Goal: Entertainment & Leisure: Browse casually

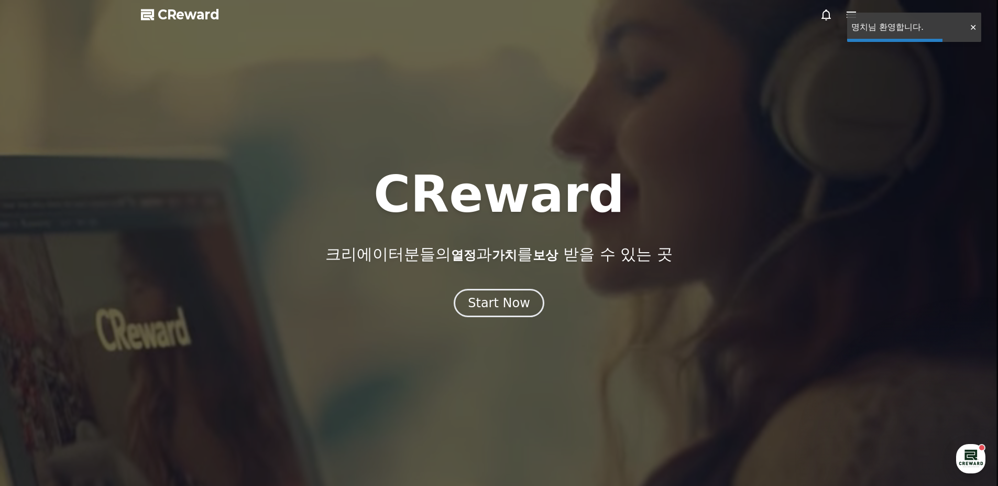
click at [517, 288] on div "CReward 크리에이터분들의 열정 과 가치 를 보상 받을 수 있는 곳 Start Now" at bounding box center [499, 243] width 998 height 148
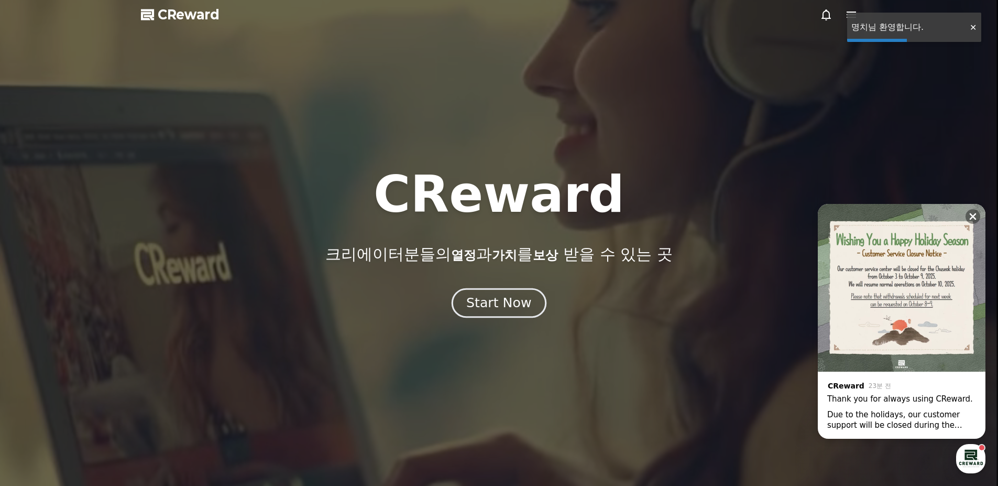
click at [513, 293] on button "Start Now" at bounding box center [498, 303] width 95 height 30
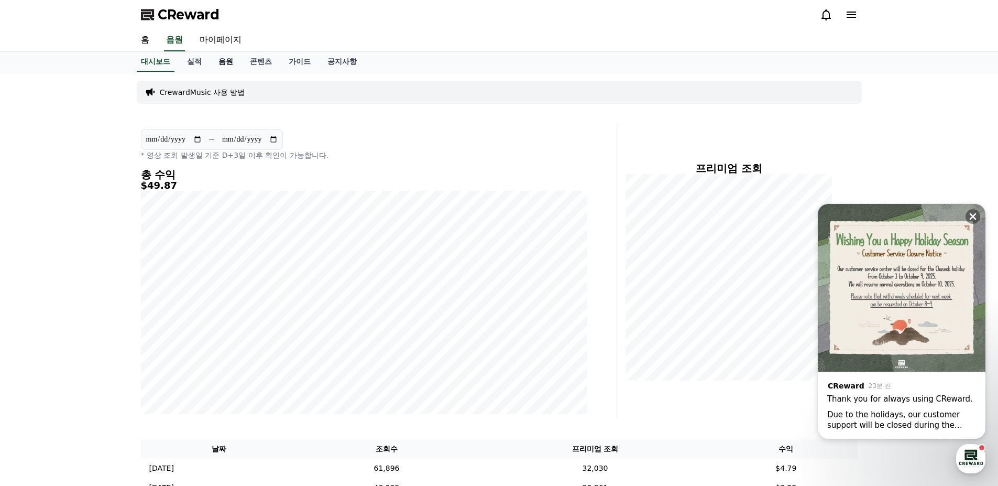
click at [222, 67] on link "음원" at bounding box center [225, 62] width 31 height 20
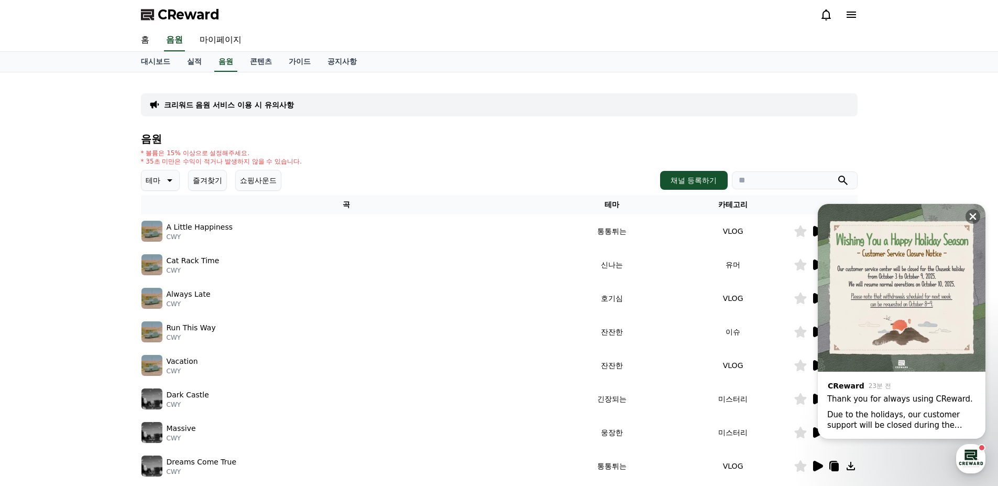
click at [293, 227] on div "A Little Happiness CWY" at bounding box center [346, 231] width 410 height 21
click at [971, 212] on icon at bounding box center [972, 216] width 10 height 10
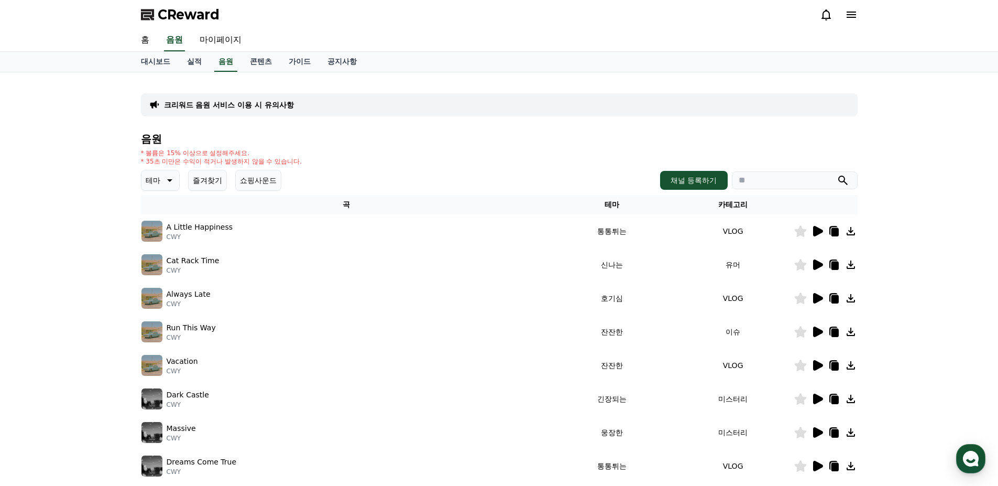
click at [819, 232] on icon at bounding box center [818, 231] width 10 height 10
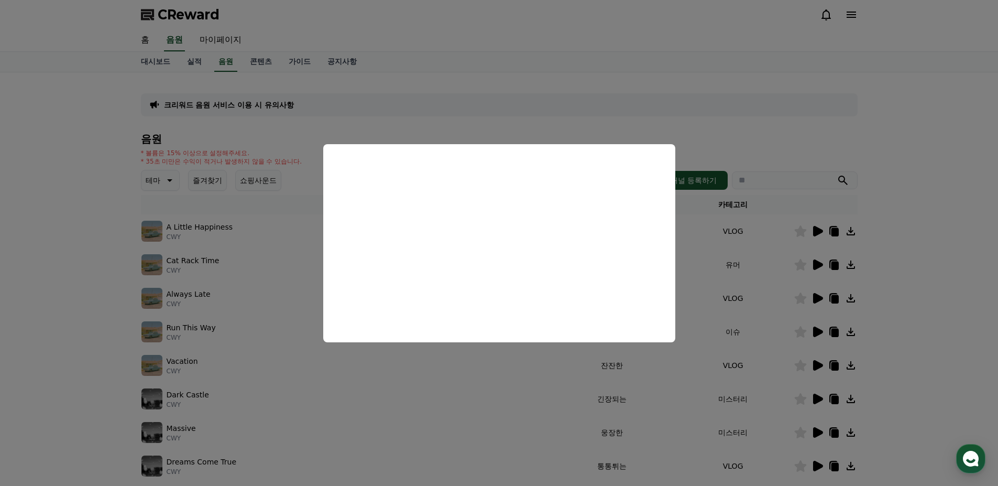
click at [761, 236] on button "close modal" at bounding box center [499, 243] width 998 height 486
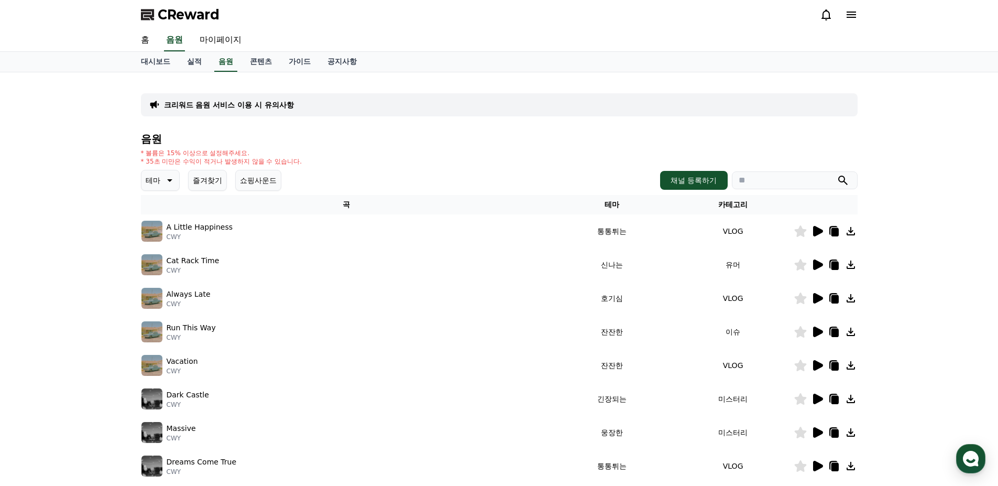
click at [820, 399] on icon at bounding box center [818, 398] width 10 height 10
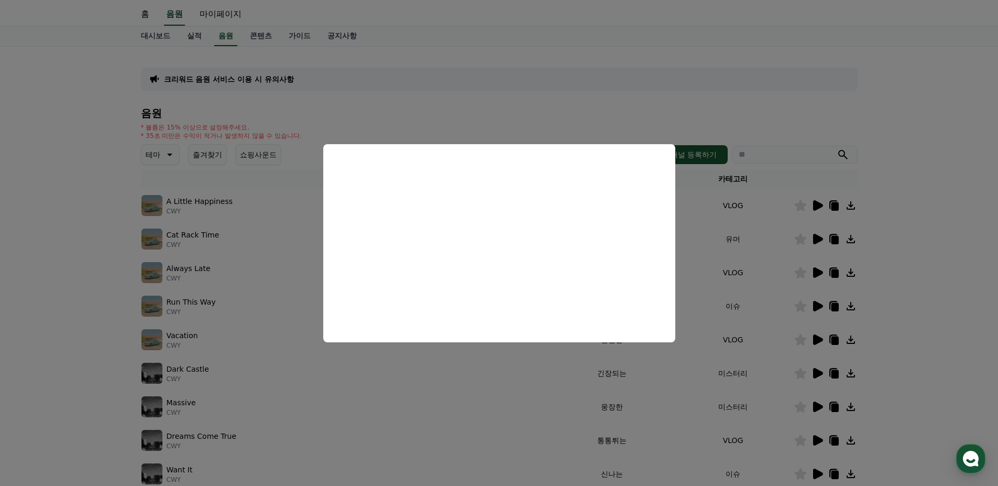
scroll to position [105, 0]
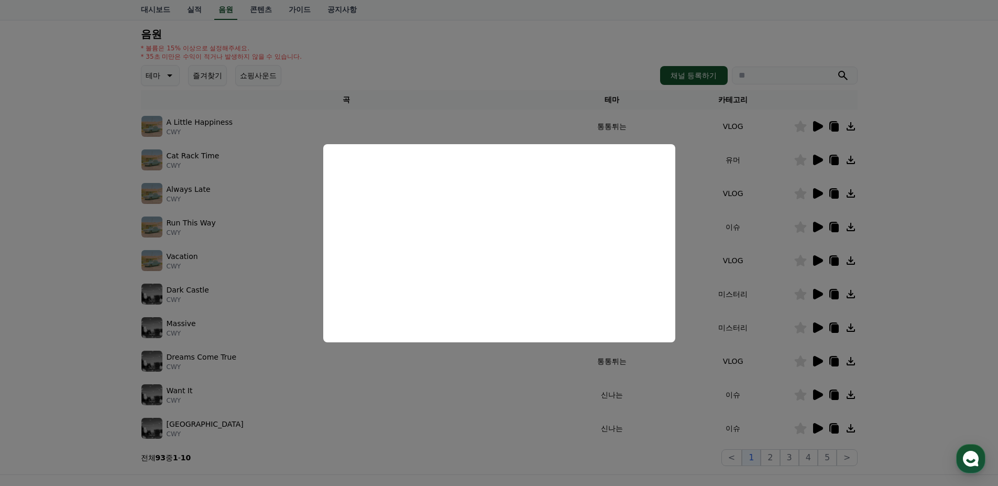
click at [750, 328] on button "close modal" at bounding box center [499, 243] width 998 height 486
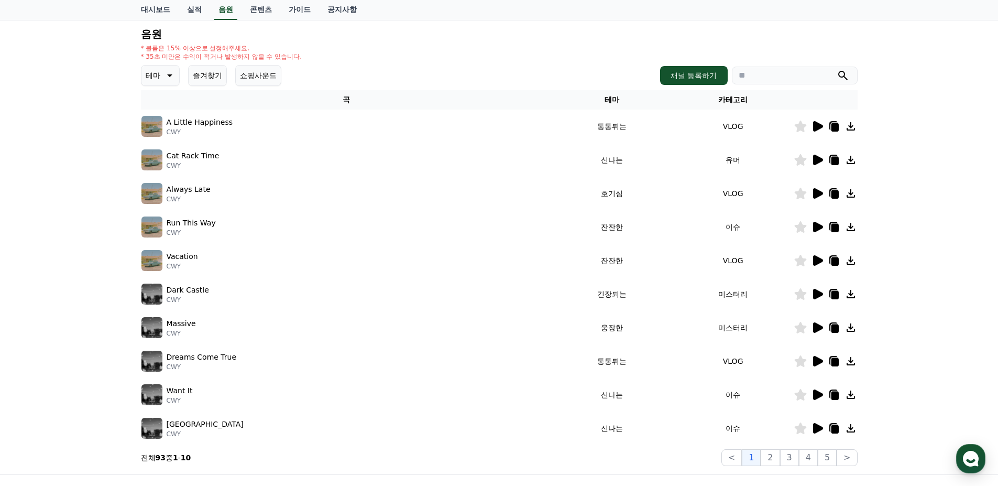
click at [822, 329] on icon at bounding box center [817, 327] width 13 height 13
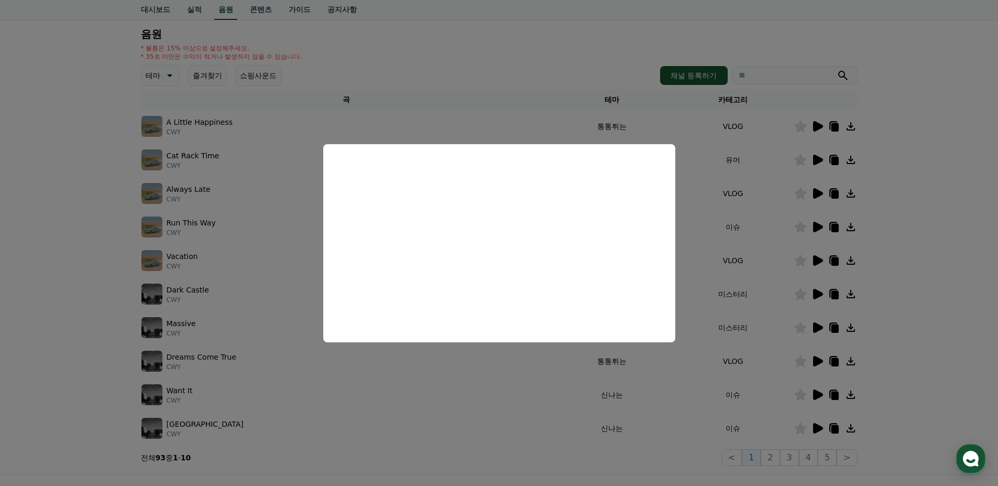
click at [764, 305] on button "close modal" at bounding box center [499, 243] width 998 height 486
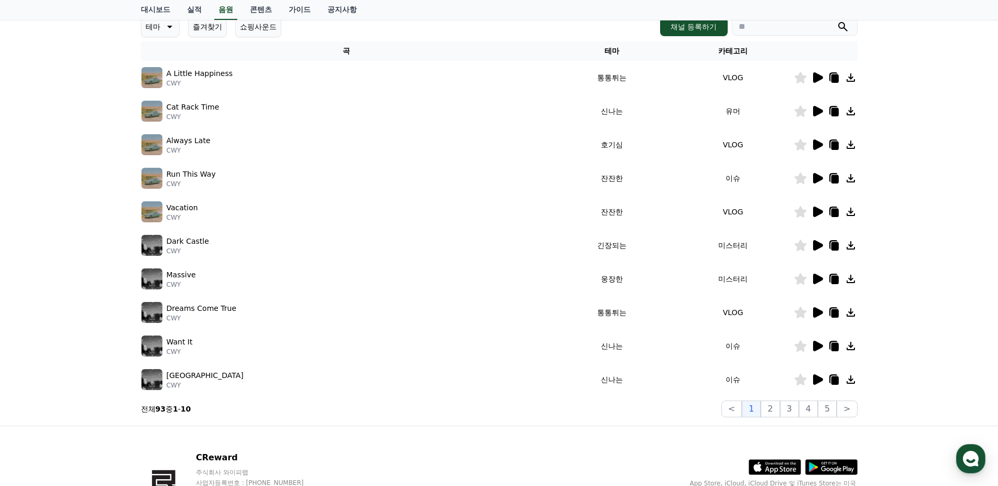
scroll to position [157, 0]
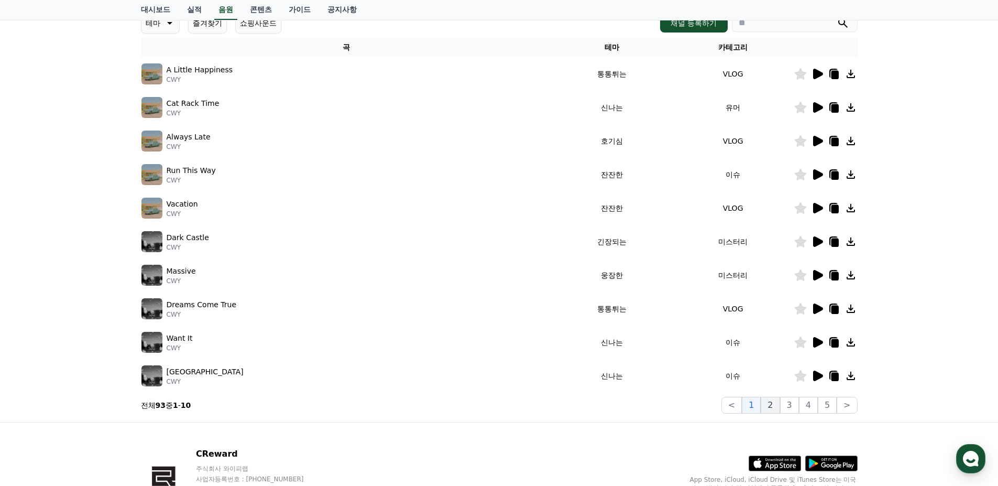
click at [774, 404] on button "2" at bounding box center [770, 404] width 19 height 17
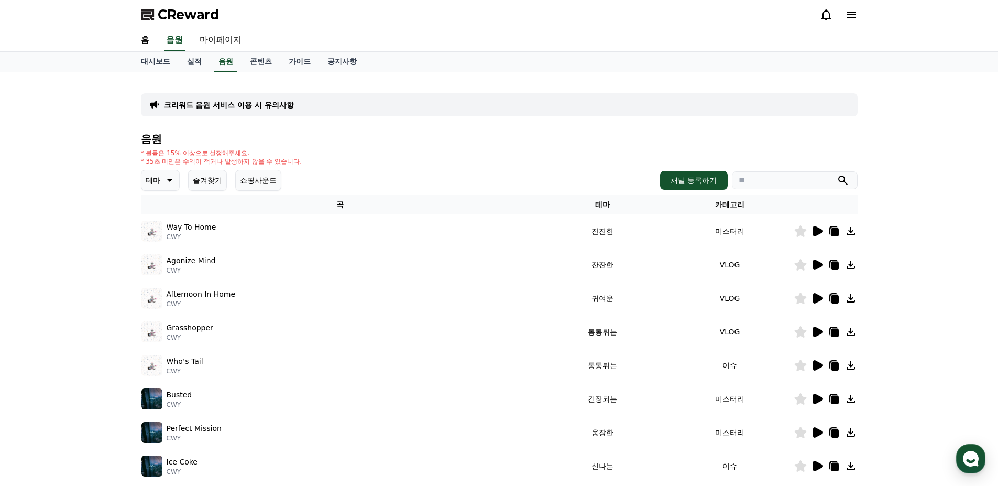
click at [818, 232] on icon at bounding box center [818, 231] width 10 height 10
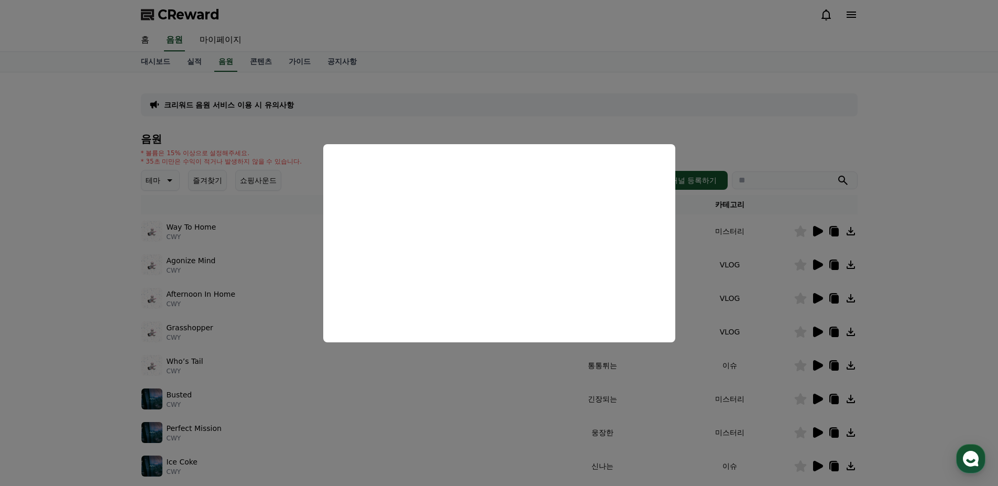
click at [710, 243] on button "close modal" at bounding box center [499, 243] width 998 height 486
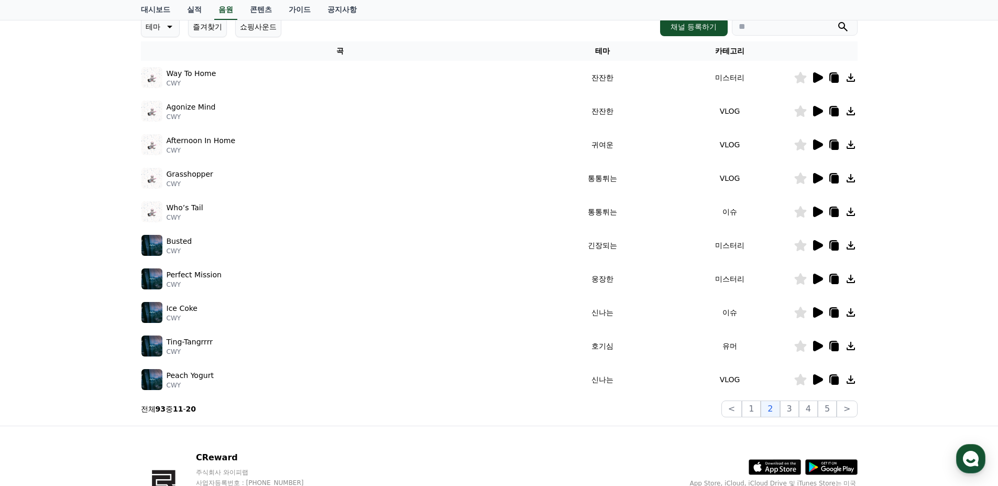
scroll to position [157, 0]
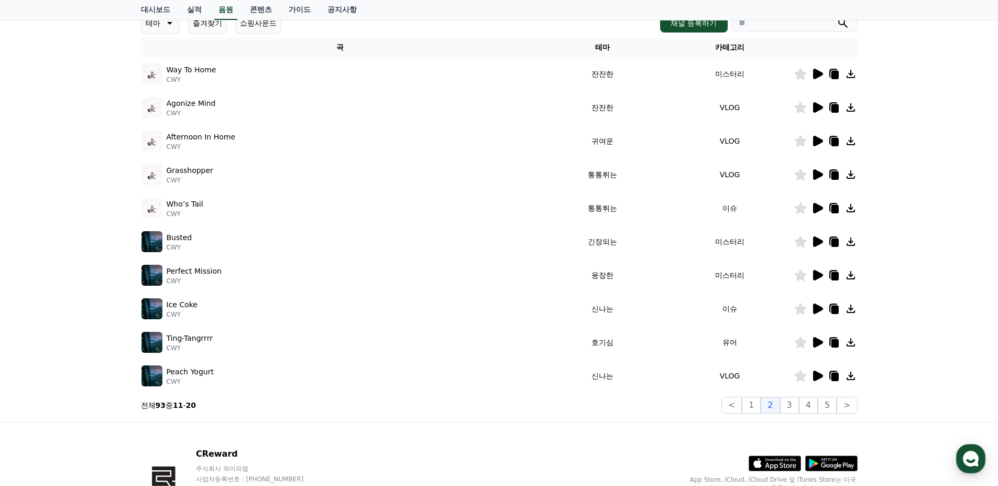
click at [824, 240] on div at bounding box center [825, 241] width 63 height 13
click at [819, 243] on icon at bounding box center [818, 241] width 10 height 10
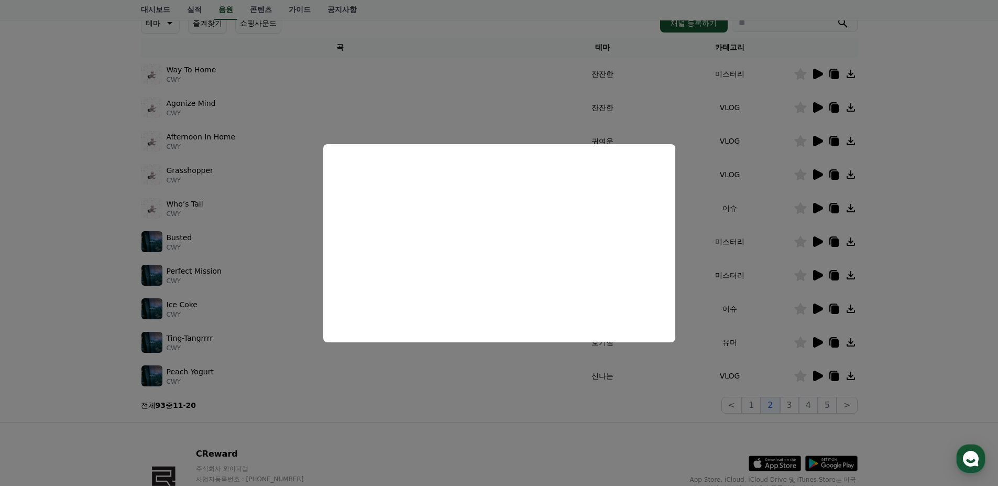
click at [810, 279] on button "close modal" at bounding box center [499, 243] width 998 height 486
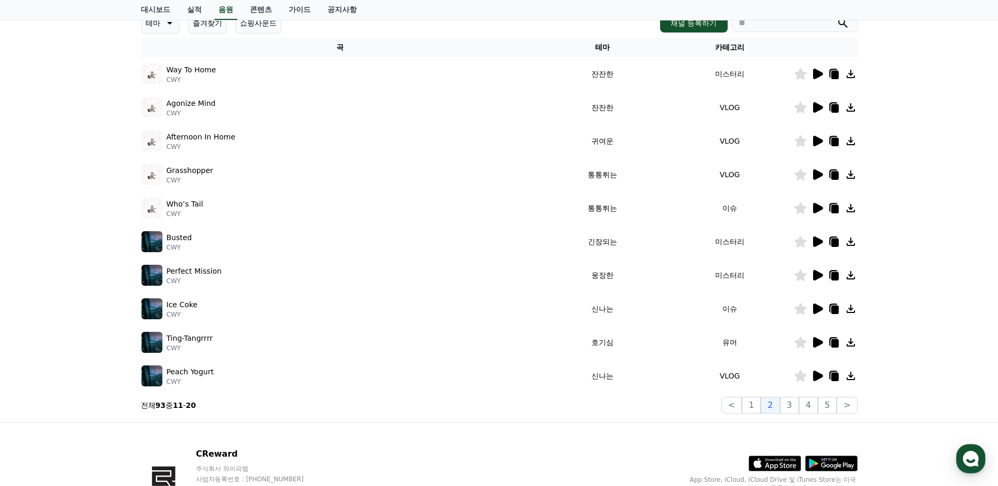
click at [818, 274] on icon at bounding box center [818, 275] width 10 height 10
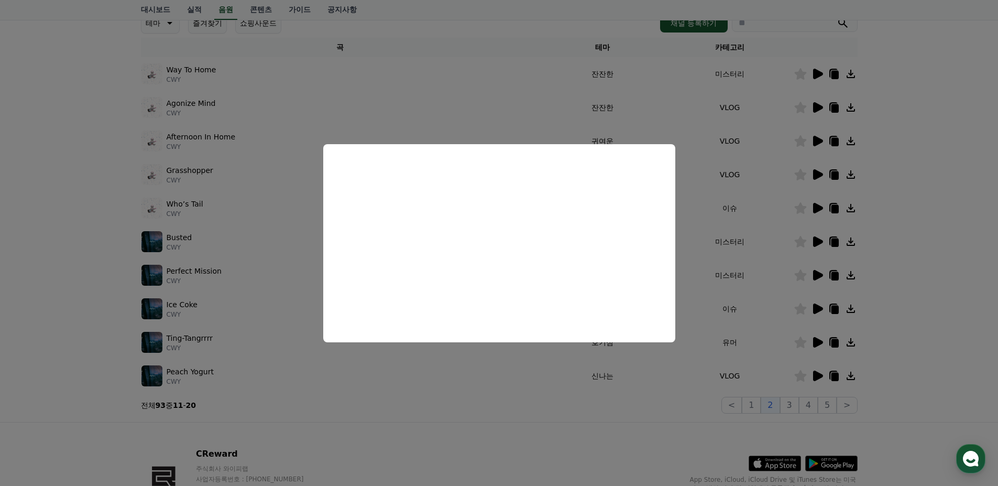
click at [781, 367] on button "close modal" at bounding box center [499, 243] width 998 height 486
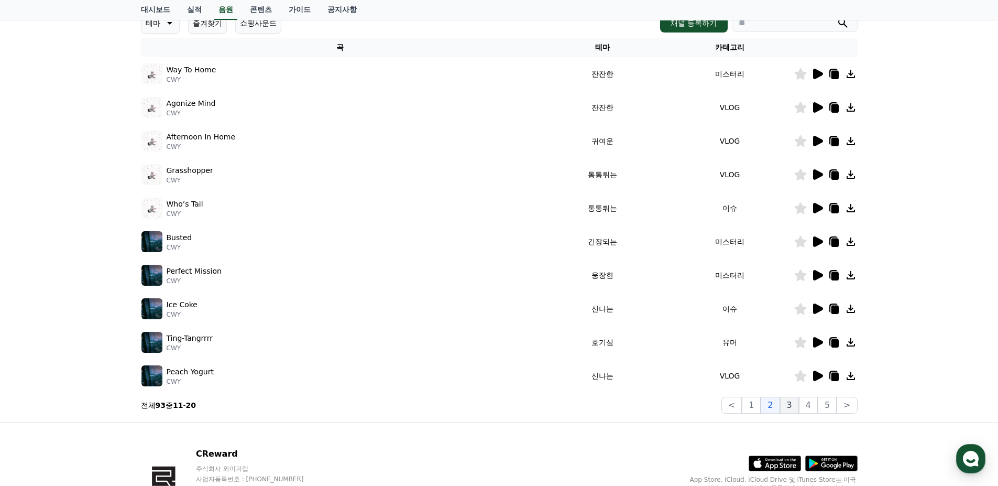
click at [788, 403] on button "3" at bounding box center [789, 404] width 19 height 17
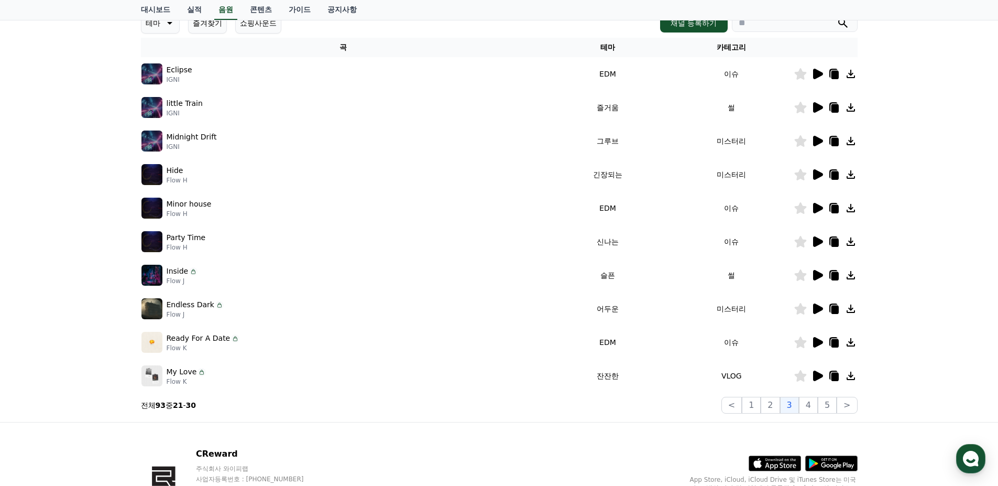
click at [814, 138] on icon at bounding box center [818, 141] width 10 height 10
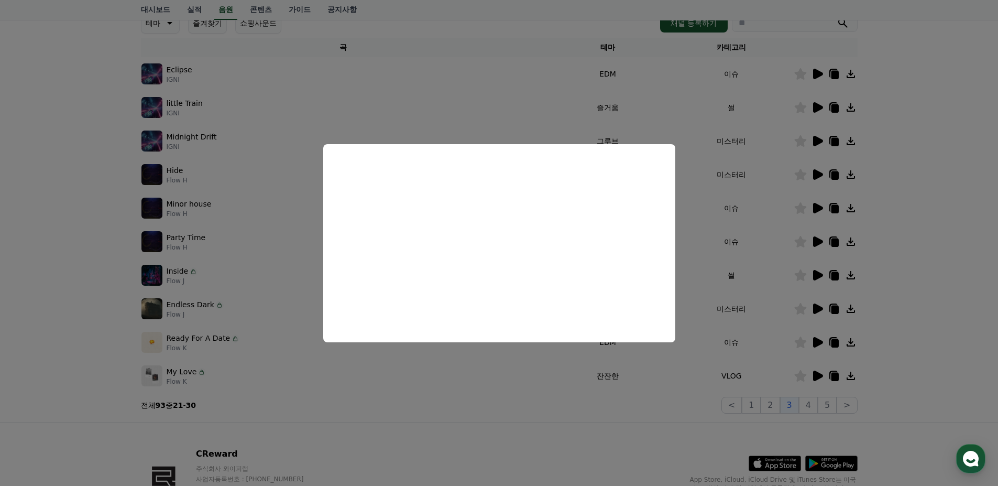
click at [751, 240] on button "close modal" at bounding box center [499, 243] width 998 height 486
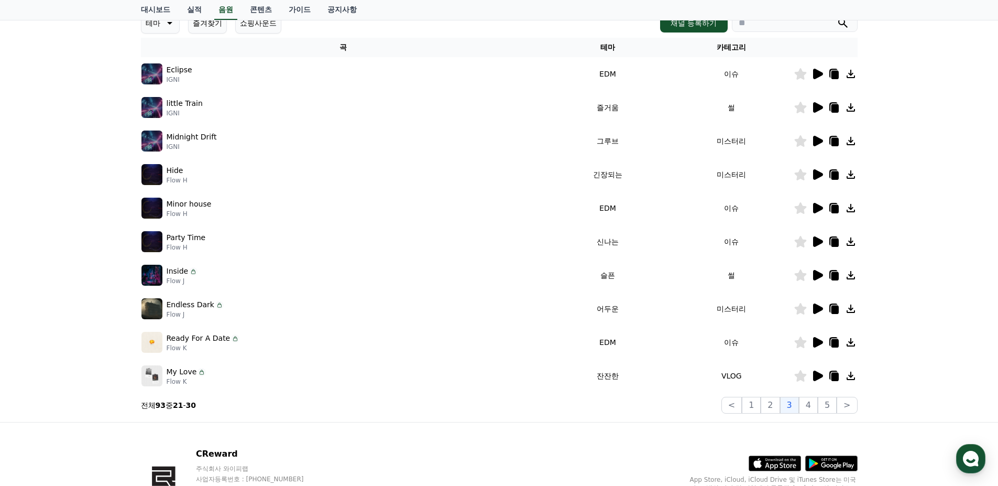
click at [817, 172] on icon at bounding box center [818, 174] width 10 height 10
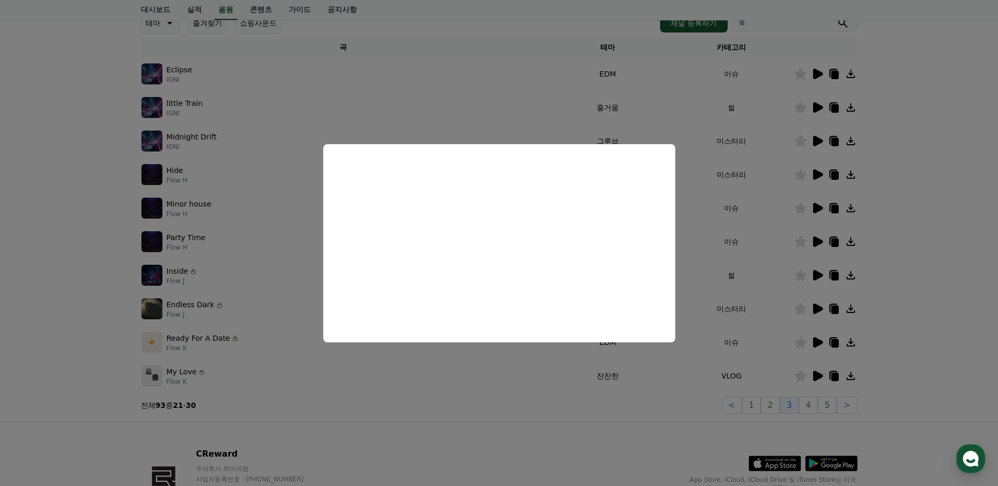
click at [778, 223] on button "close modal" at bounding box center [499, 243] width 998 height 486
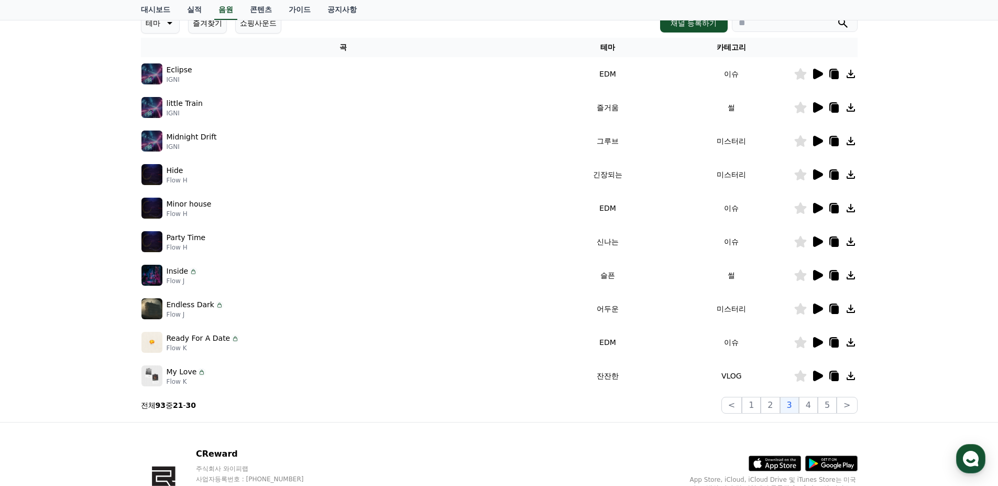
click at [835, 175] on icon at bounding box center [834, 175] width 7 height 8
